Goal: Information Seeking & Learning: Learn about a topic

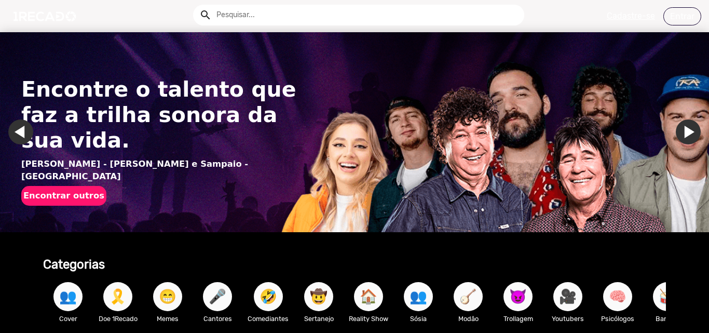
click at [249, 9] on input "text" at bounding box center [367, 15] width 316 height 21
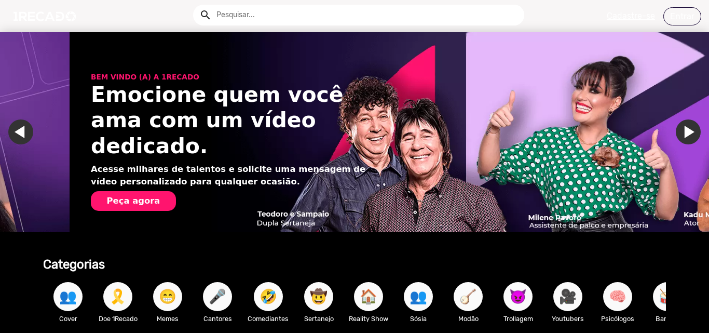
scroll to position [0, 1402]
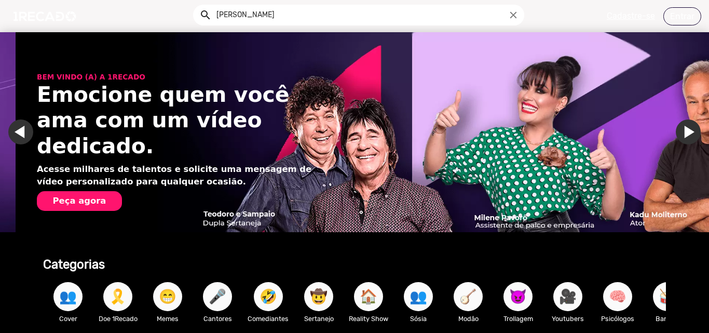
click at [196, 5] on button "search" at bounding box center [205, 14] width 18 height 18
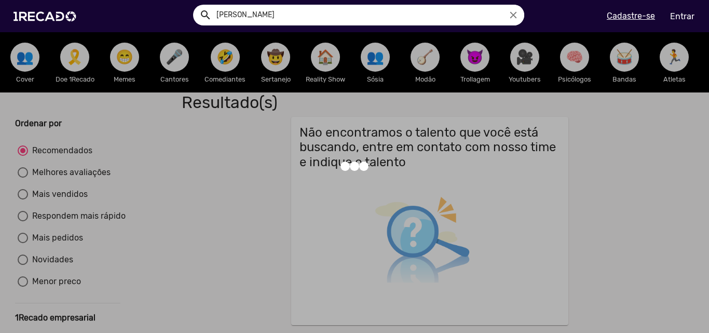
click at [241, 12] on input "[PERSON_NAME]" at bounding box center [367, 15] width 316 height 21
type input "[PERSON_NAME]"
click at [196, 5] on button "search" at bounding box center [205, 14] width 18 height 18
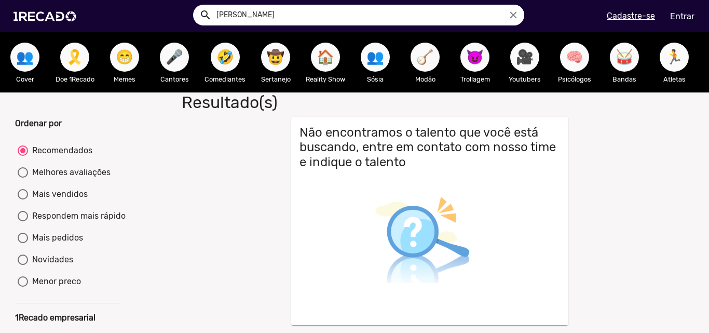
click at [196, 5] on button "search" at bounding box center [205, 14] width 18 height 18
click at [277, 11] on input "[PERSON_NAME]" at bounding box center [367, 15] width 316 height 21
type input "[PERSON_NAME]"
click at [196, 5] on button "search" at bounding box center [205, 14] width 18 height 18
click at [265, 11] on input "[PERSON_NAME]" at bounding box center [367, 15] width 316 height 21
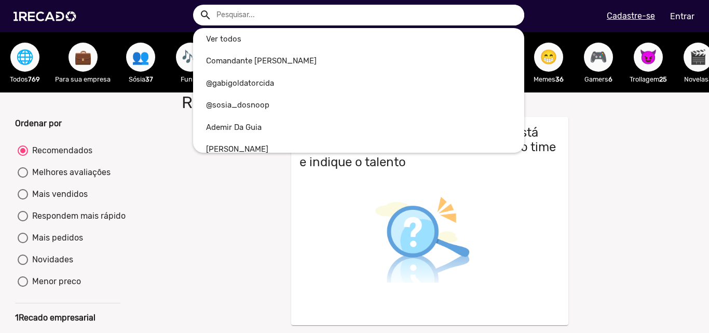
click at [243, 239] on div at bounding box center [354, 166] width 709 height 333
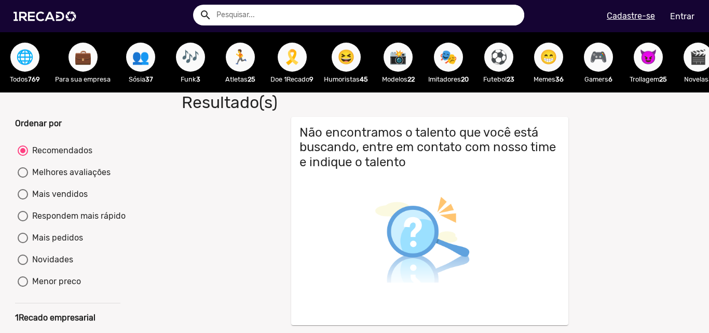
click at [348, 48] on span "😆" at bounding box center [346, 57] width 18 height 29
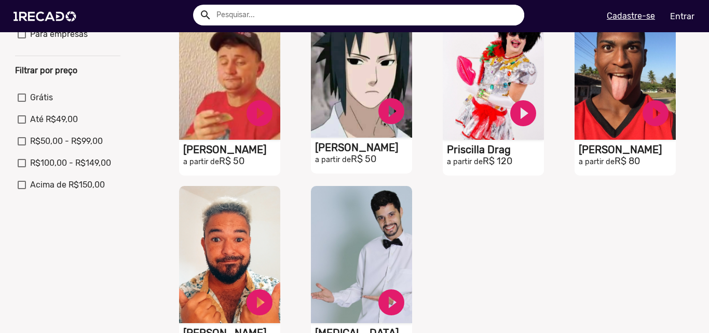
scroll to position [363, 0]
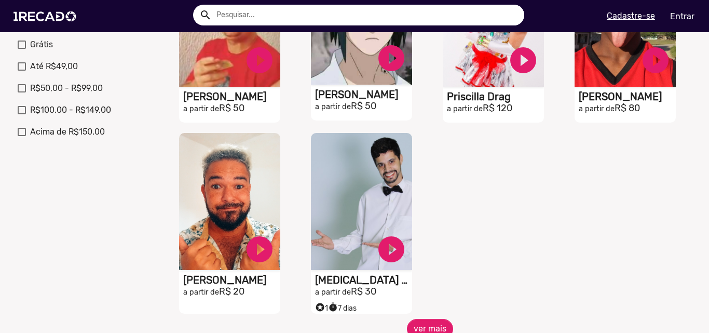
click at [366, 213] on video "S1RECADO vídeos dedicados para fãs e empresas" at bounding box center [361, 201] width 101 height 137
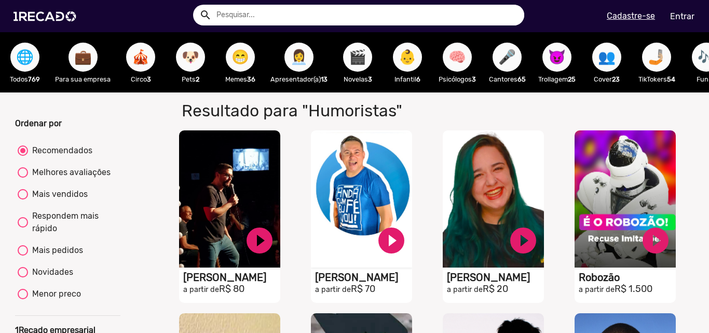
click at [558, 60] on span "😈" at bounding box center [557, 57] width 18 height 29
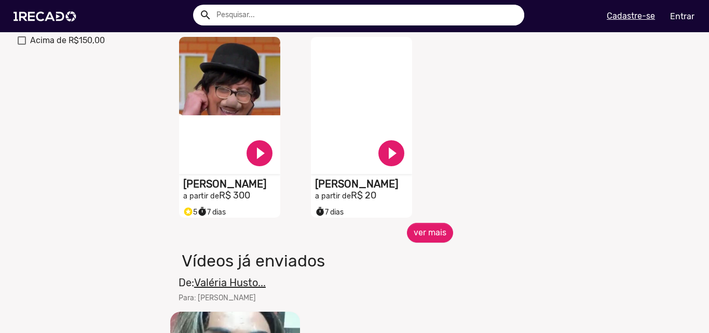
scroll to position [415, 0]
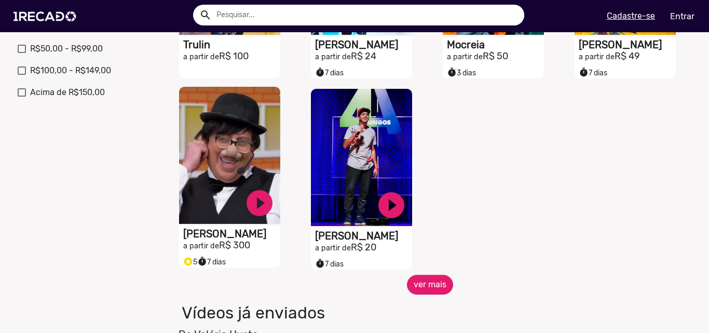
click at [236, 178] on video "S1RECADO vídeos dedicados para fãs e empresas" at bounding box center [229, 155] width 101 height 137
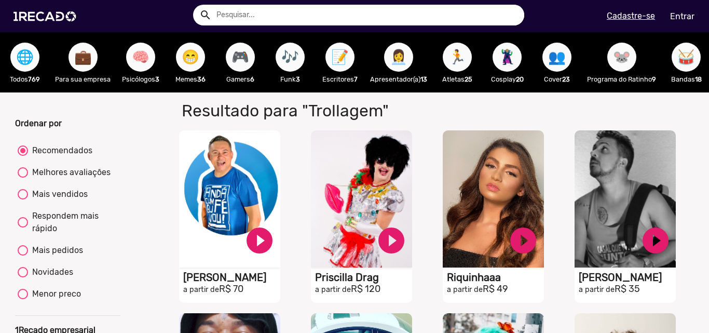
click at [625, 54] on span "🐭" at bounding box center [622, 57] width 18 height 29
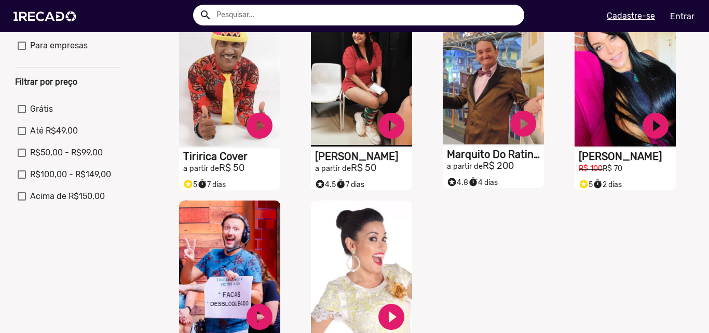
scroll to position [208, 0]
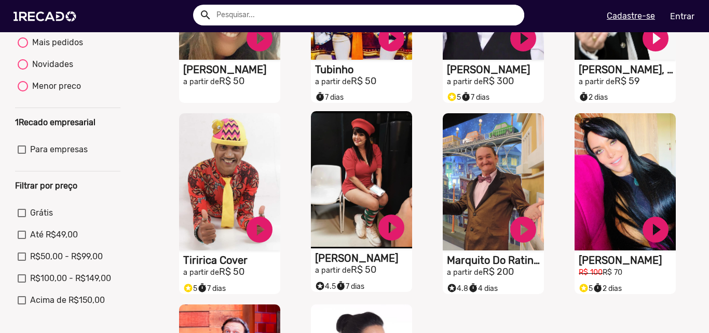
click at [380, 180] on video "S1RECADO vídeos dedicados para fãs e empresas" at bounding box center [361, 179] width 101 height 137
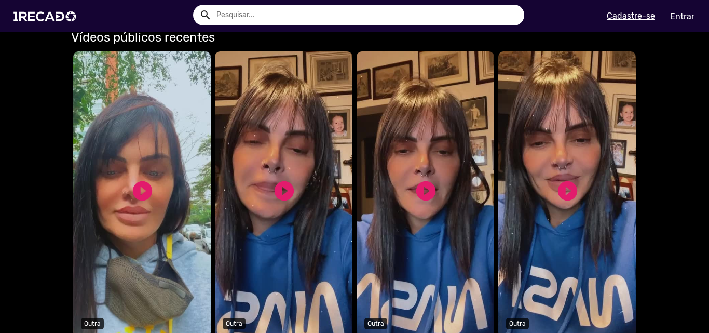
scroll to position [415, 0]
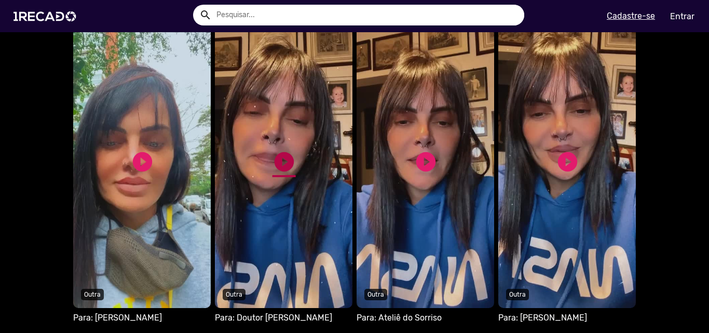
click at [284, 169] on link "play_circle_filled" at bounding box center [283, 161] width 23 height 23
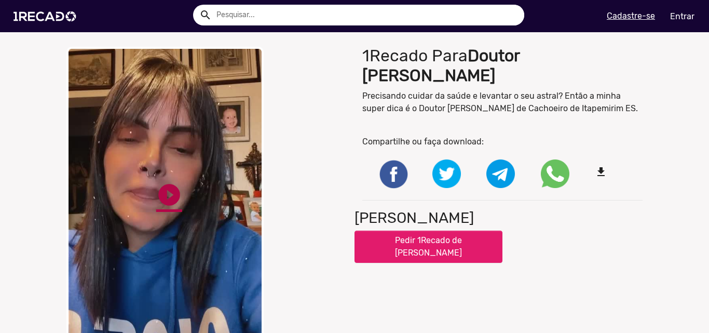
click at [172, 189] on link "play_circle_filled" at bounding box center [169, 195] width 26 height 26
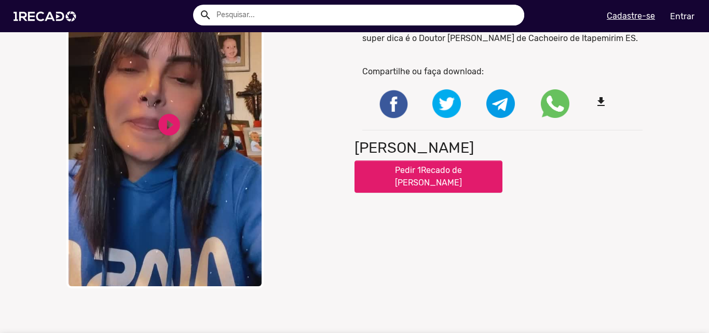
scroll to position [52, 0]
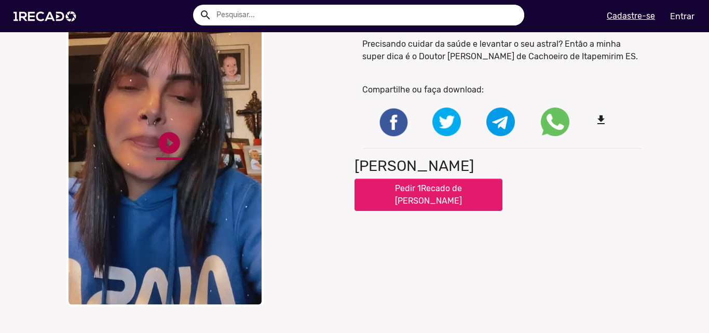
click at [161, 147] on link "play_circle_filled" at bounding box center [169, 143] width 26 height 26
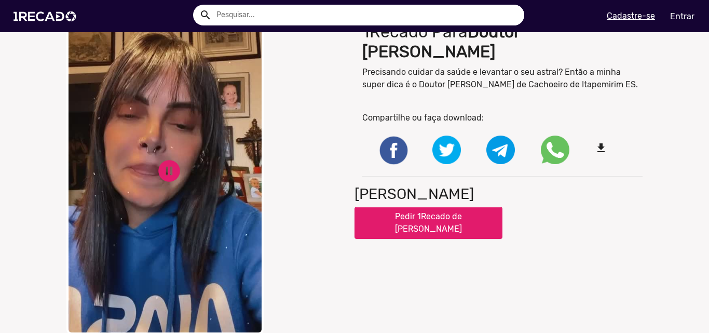
scroll to position [0, 0]
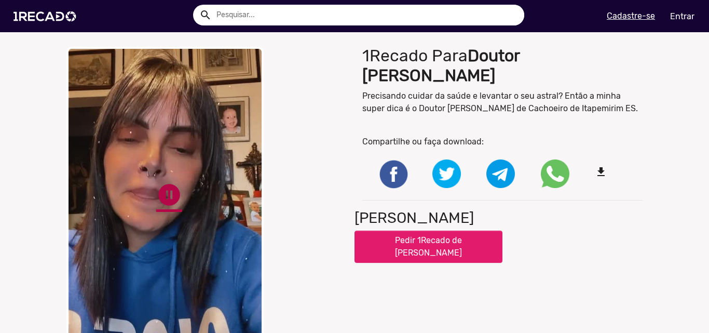
click at [156, 190] on link "pause_circle" at bounding box center [169, 195] width 26 height 26
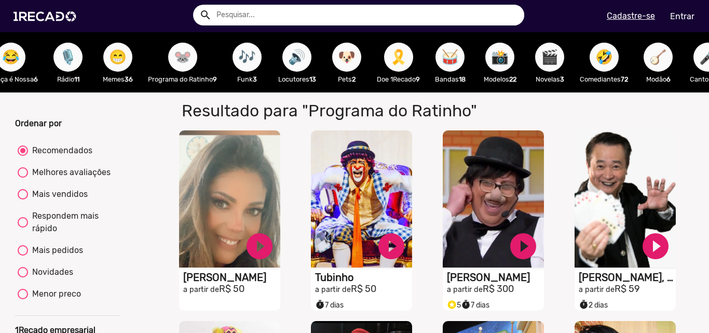
scroll to position [0, 788]
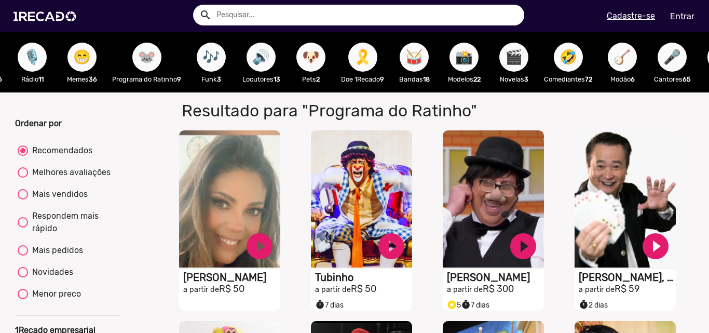
click at [310, 57] on span "🐶" at bounding box center [311, 57] width 18 height 29
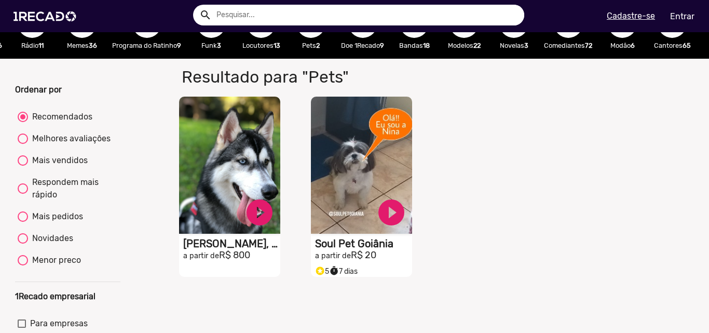
scroll to position [52, 0]
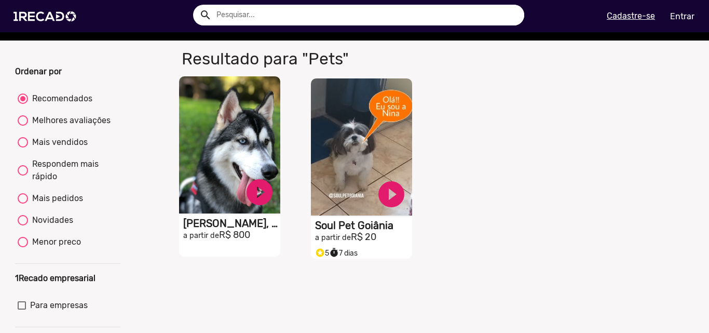
click at [223, 207] on video "S1RECADO vídeos dedicados para fãs e empresas" at bounding box center [229, 144] width 101 height 137
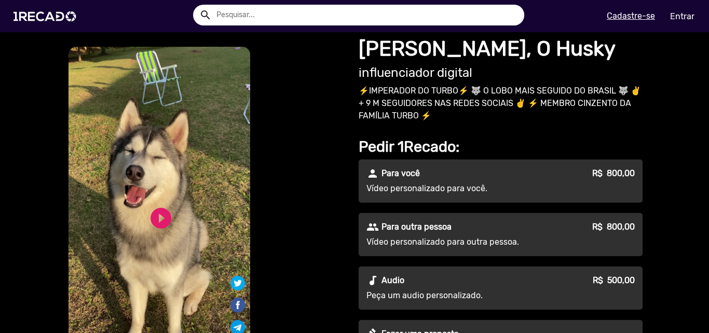
click at [144, 222] on div "play_circle_filled" at bounding box center [144, 214] width 32 height 39
click at [155, 219] on link "play_circle_filled" at bounding box center [160, 218] width 25 height 25
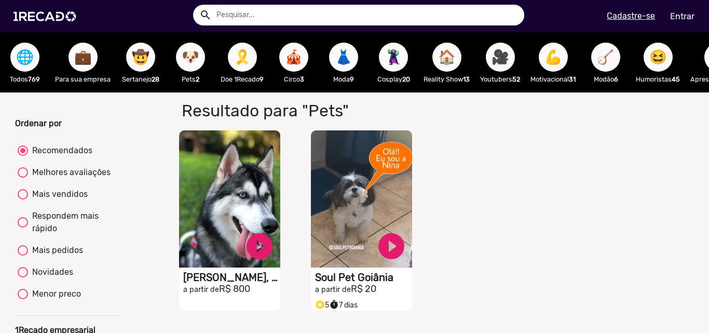
click at [143, 56] on span "🤠" at bounding box center [141, 57] width 18 height 29
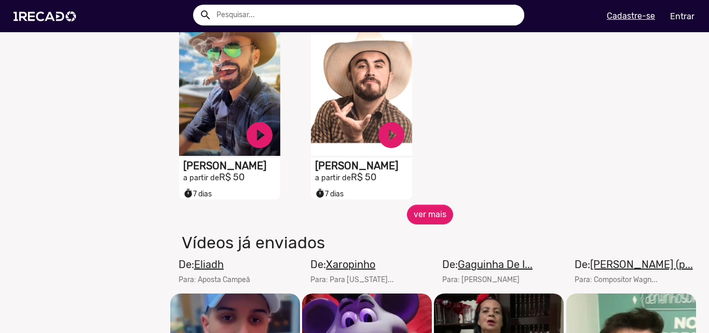
scroll to position [467, 0]
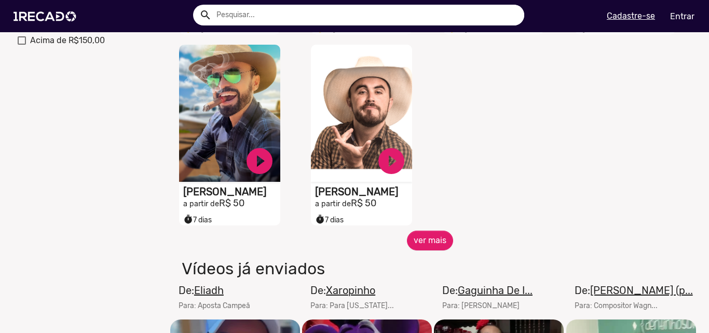
click at [260, 19] on input "text" at bounding box center [367, 15] width 316 height 21
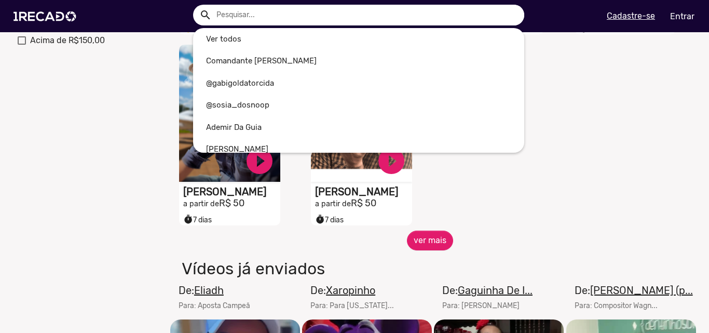
paste input "[PERSON_NAME]"
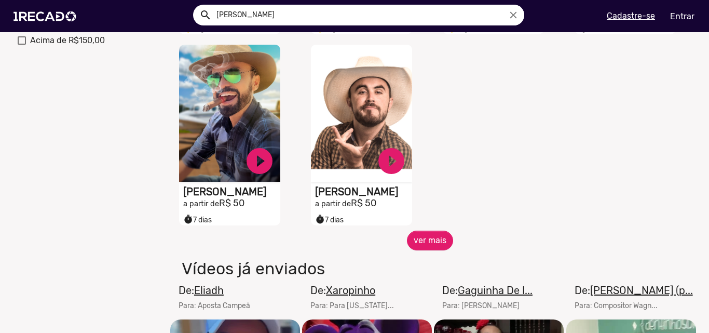
type input "[PERSON_NAME]"
click at [196, 5] on button "search" at bounding box center [205, 14] width 18 height 18
